Goal: Information Seeking & Learning: Find contact information

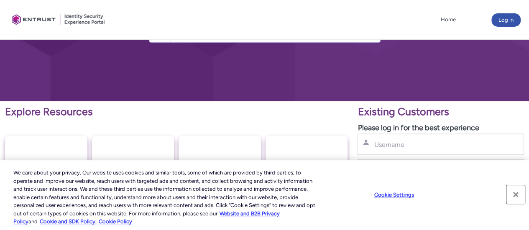
click at [513, 193] on button "Close" at bounding box center [515, 195] width 18 height 18
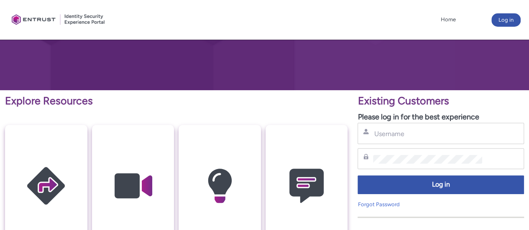
scroll to position [209, 0]
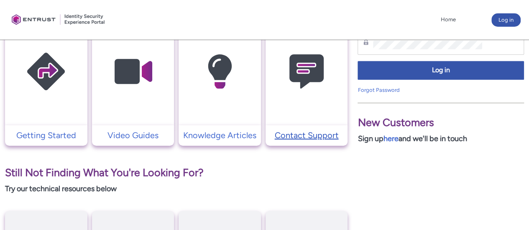
click at [309, 137] on p "Contact Support" at bounding box center [307, 135] width 74 height 13
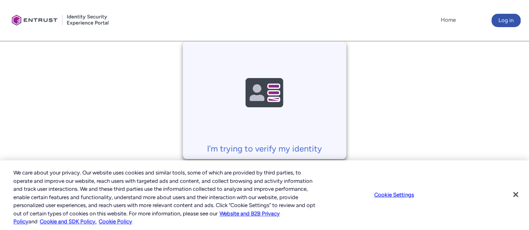
scroll to position [352, 0]
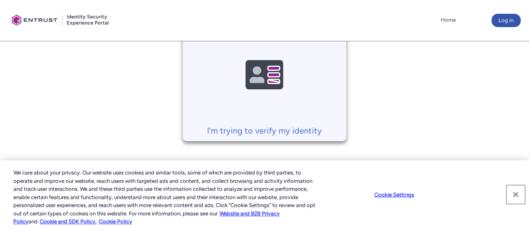
click at [516, 195] on button "Close" at bounding box center [515, 195] width 18 height 18
